Goal: Information Seeking & Learning: Learn about a topic

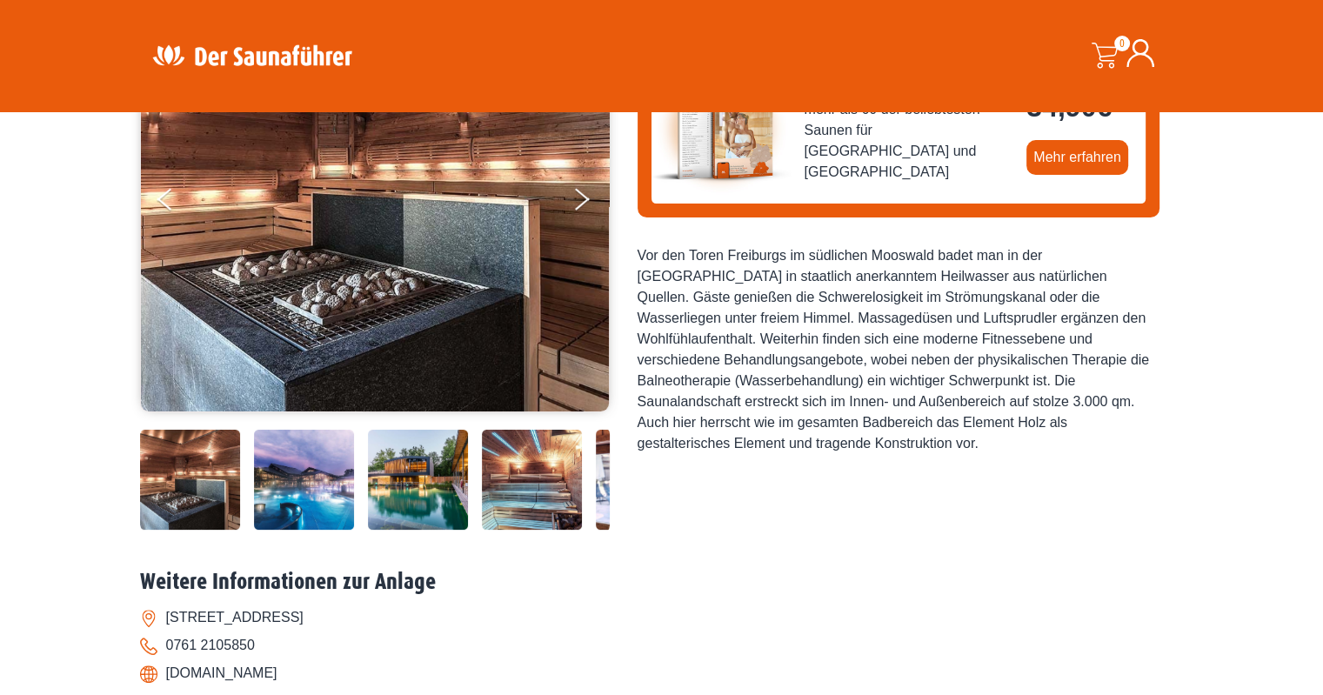
scroll to position [261, 0]
click at [184, 510] on img at bounding box center [190, 480] width 100 height 100
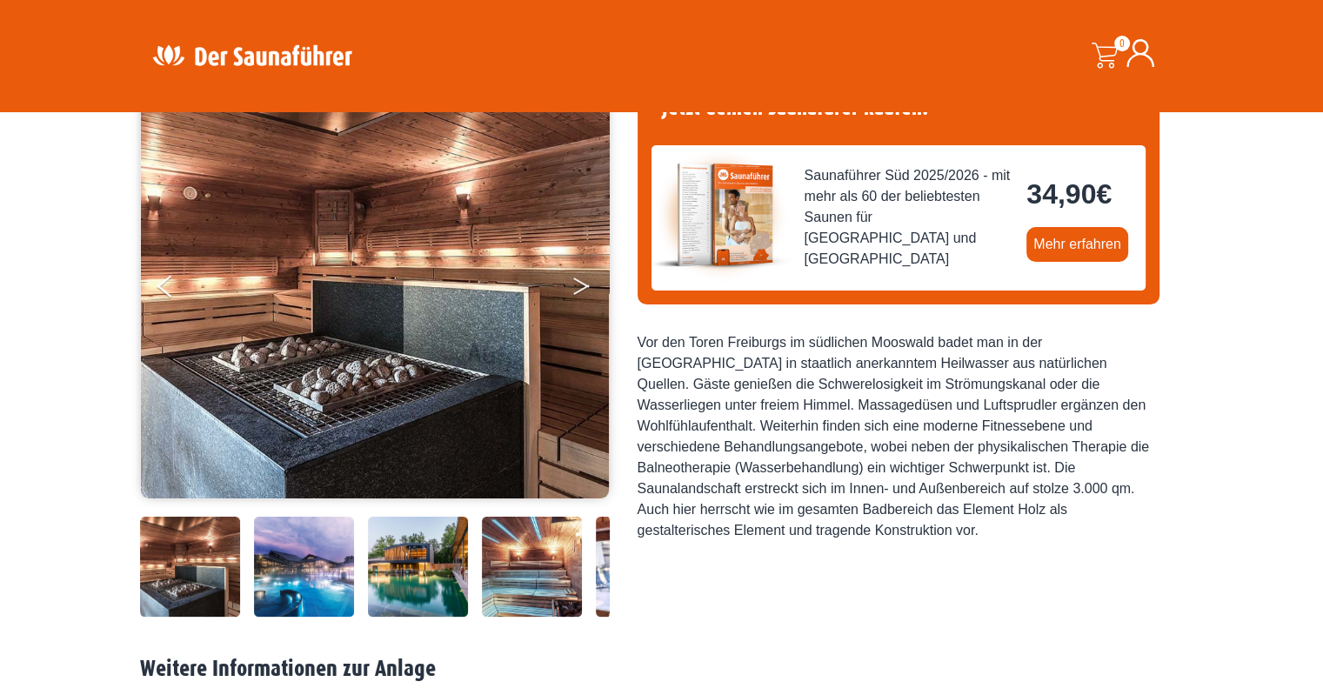
click at [583, 289] on button "Next" at bounding box center [594, 290] width 44 height 44
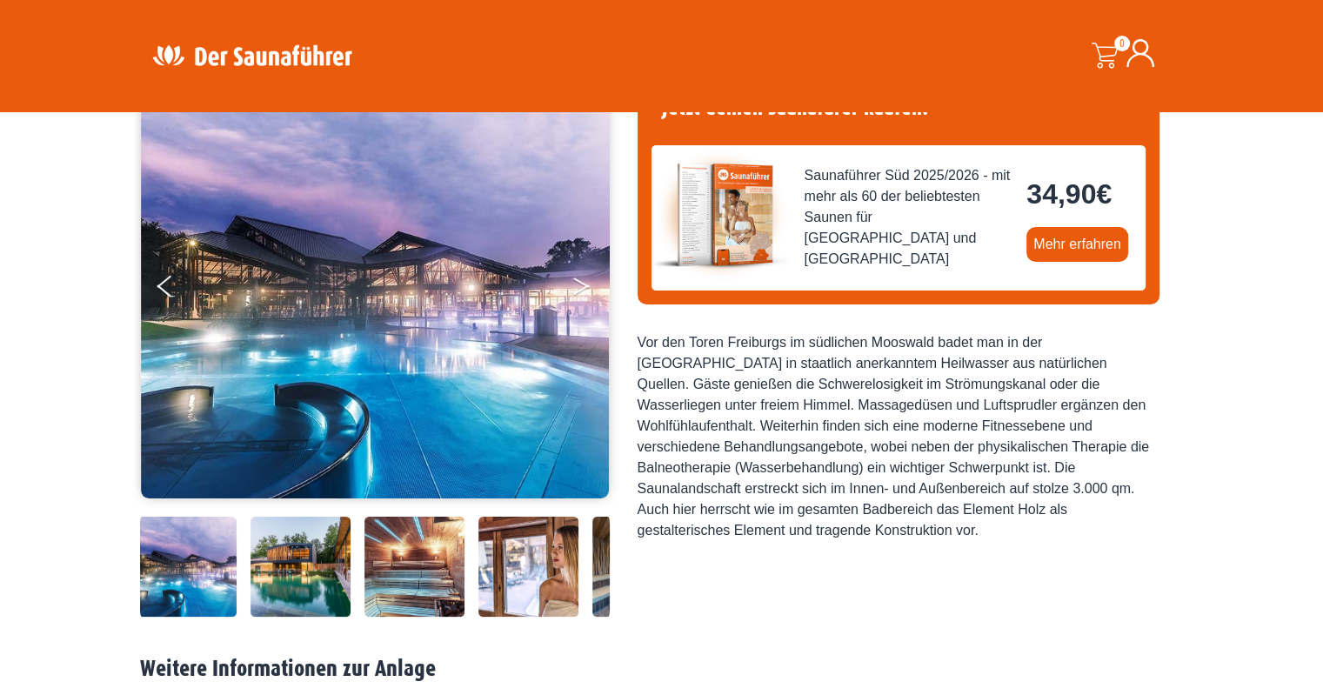
click at [583, 289] on button "Next" at bounding box center [594, 290] width 44 height 44
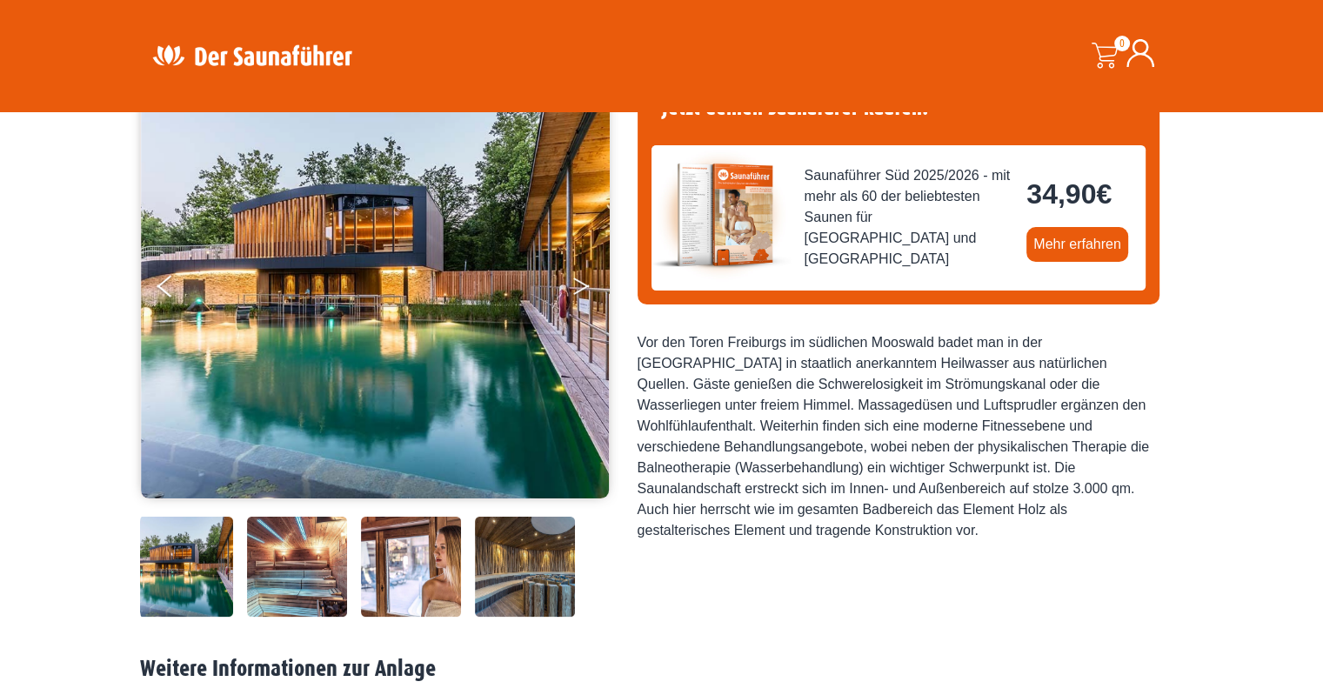
click at [583, 289] on button "Next" at bounding box center [594, 290] width 44 height 44
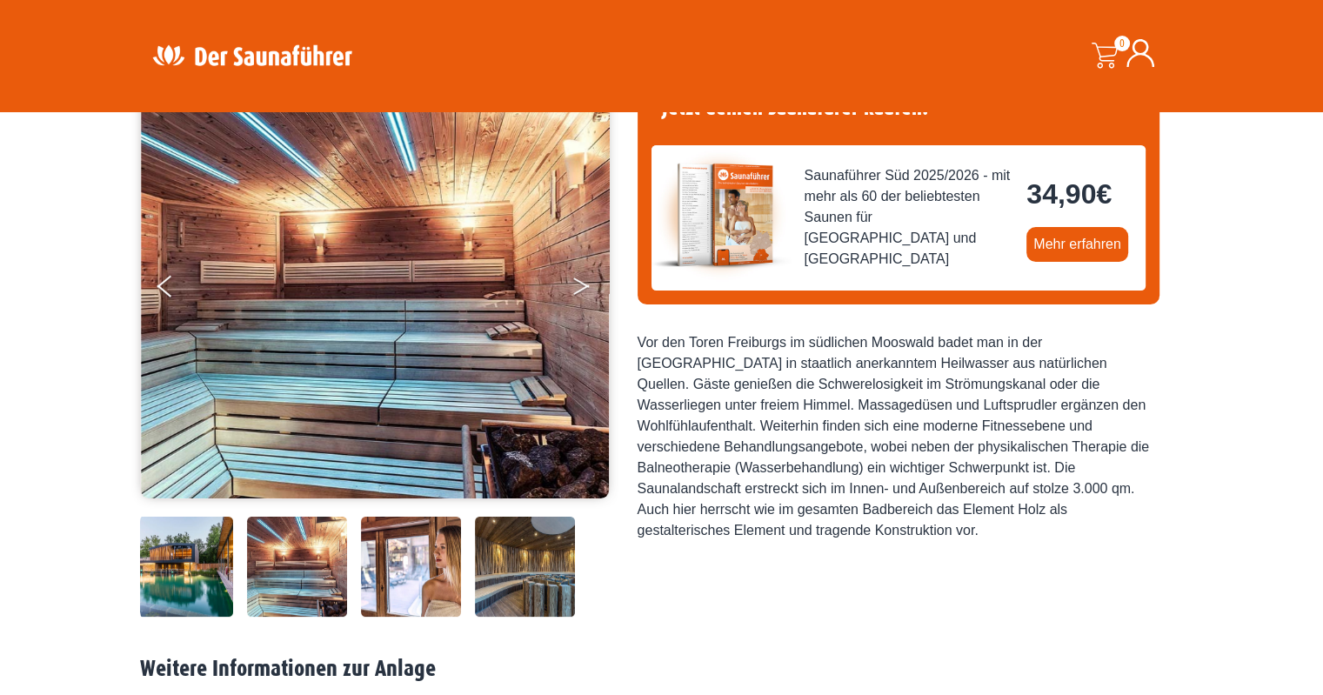
click at [583, 289] on button "Next" at bounding box center [594, 290] width 44 height 44
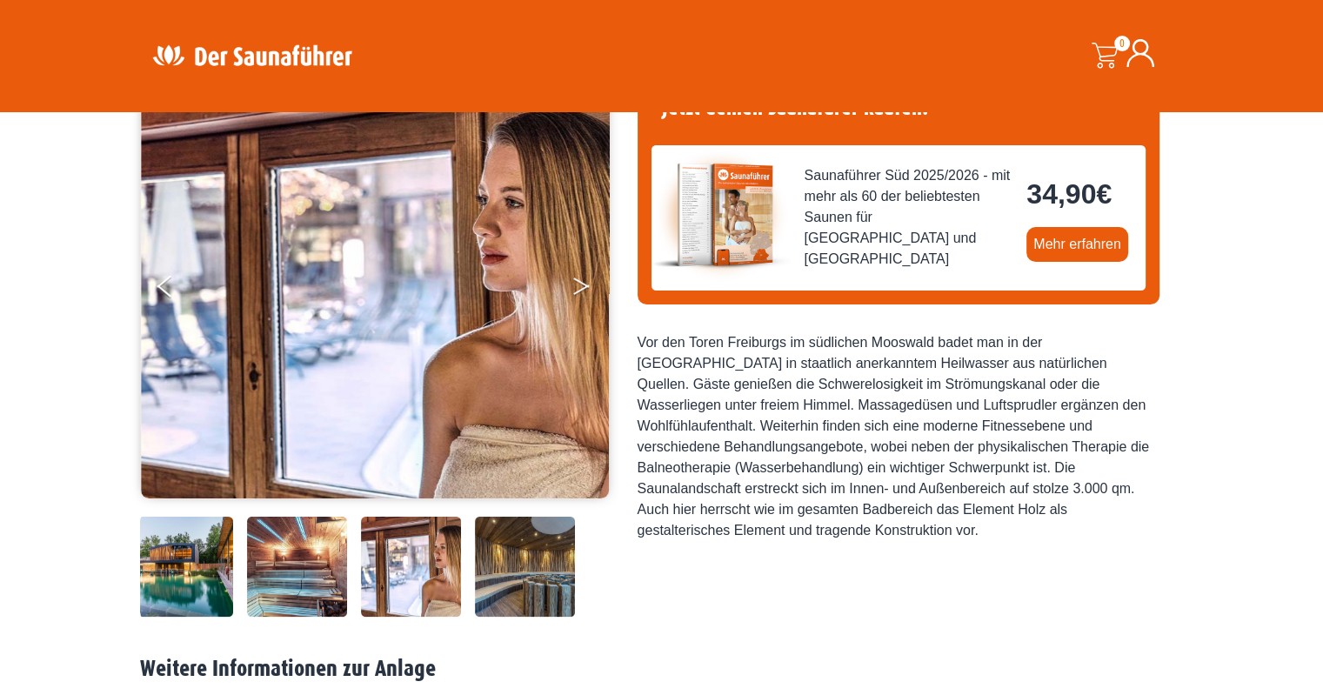
click at [583, 289] on button "Next" at bounding box center [594, 290] width 44 height 44
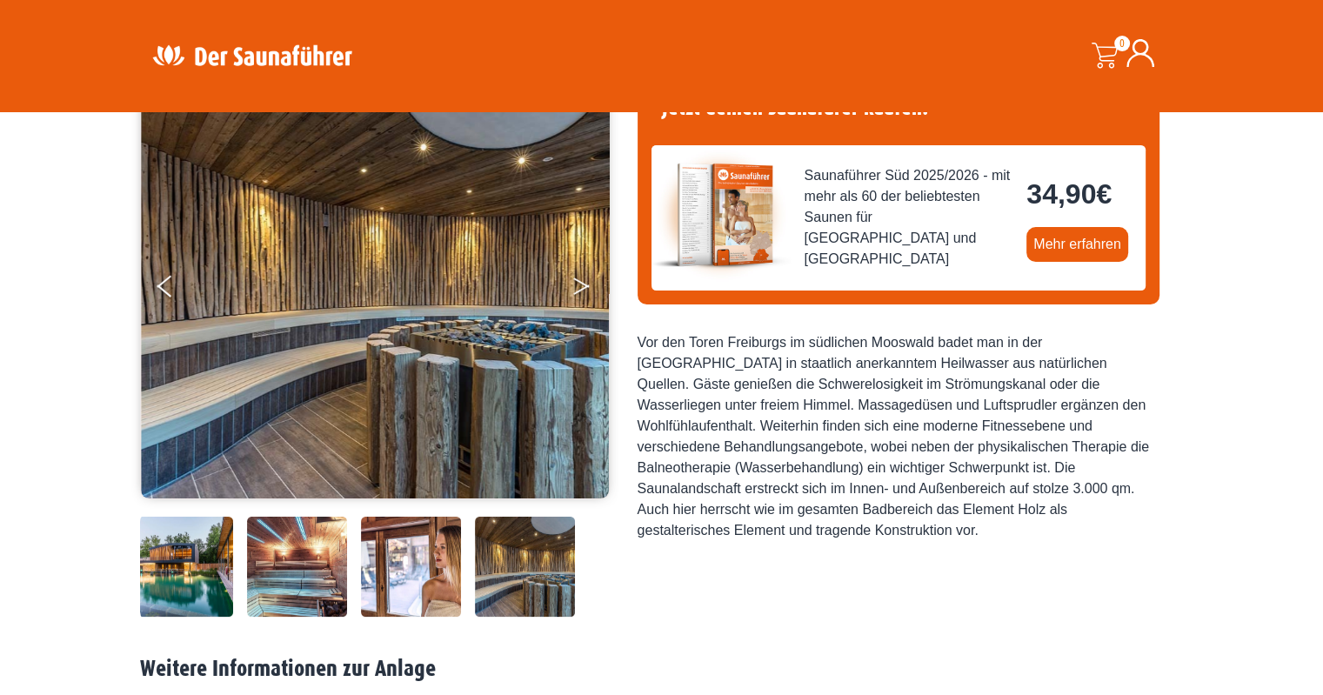
click at [583, 289] on button "Next" at bounding box center [594, 290] width 44 height 44
click at [578, 283] on button "Next" at bounding box center [594, 290] width 44 height 44
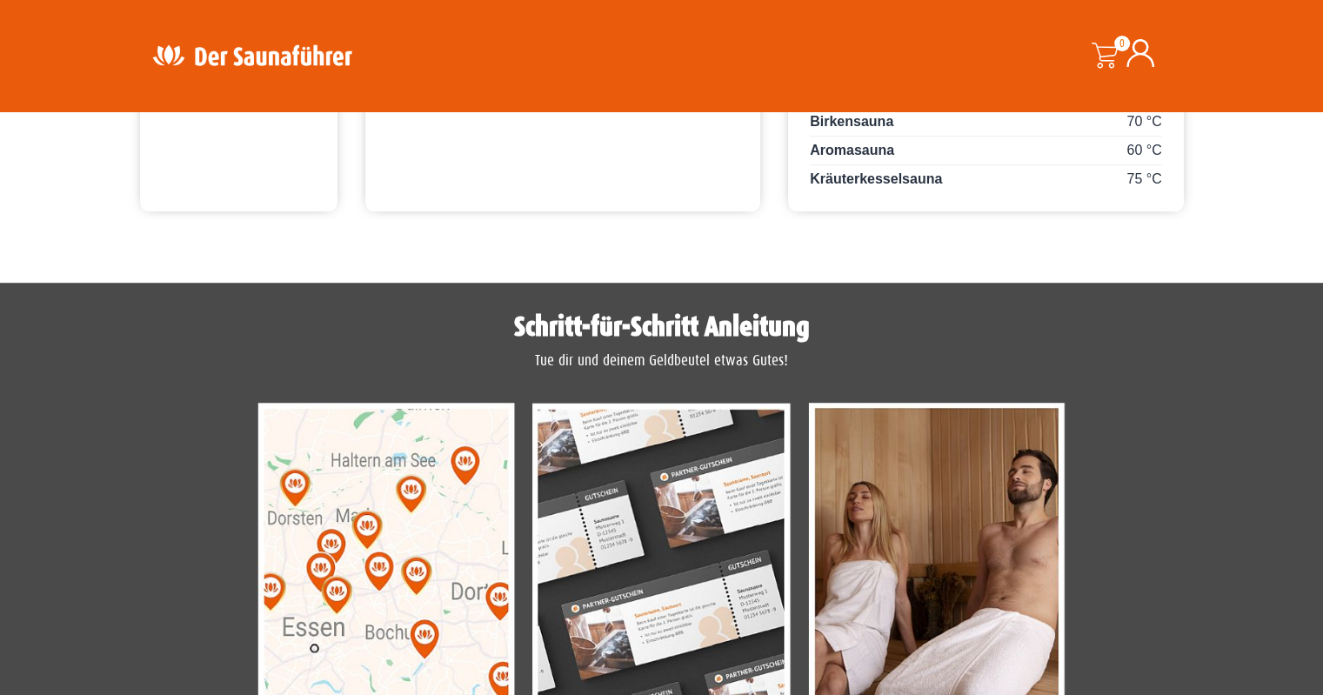
scroll to position [1015, 0]
